Goal: Check status: Check status

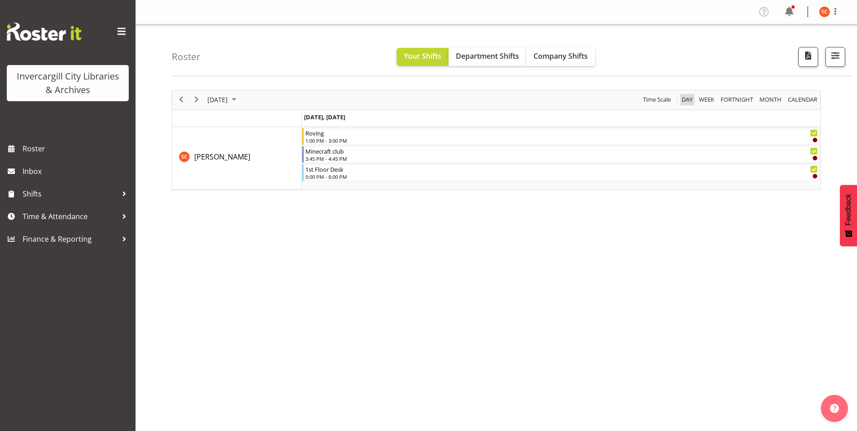
click at [689, 101] on span "Day" at bounding box center [687, 99] width 13 height 11
click at [47, 144] on span "Roster" at bounding box center [77, 149] width 108 height 14
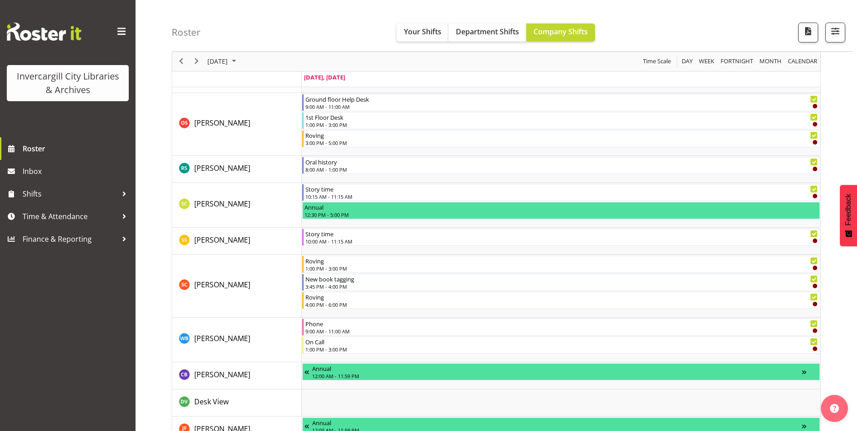
scroll to position [1130, 0]
